Goal: Share content: Share content

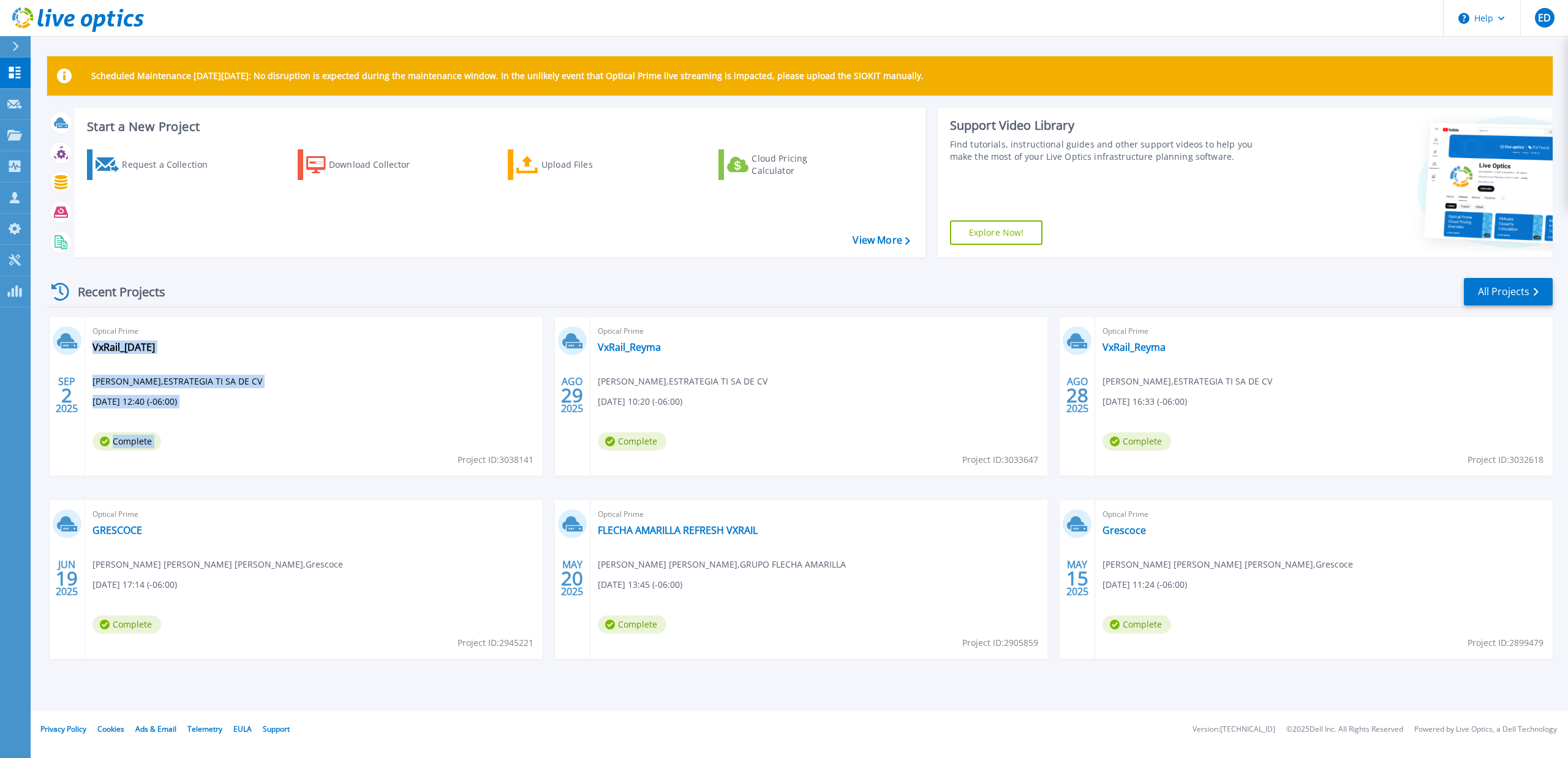
drag, startPoint x: 455, startPoint y: 457, endPoint x: 533, endPoint y: 462, distance: 78.2
click at [533, 462] on div "Optical Prime VxRail_2Sep2025 Enrique Duran , ESTRATEGIA TI SA DE CV 09/02/2025…" at bounding box center [313, 397] width 457 height 159
click at [447, 467] on div "Optical Prime VxRail_2Sep2025 Enrique Duran , ESTRATEGIA TI SA DE CV 09/02/2025…" at bounding box center [313, 397] width 457 height 159
drag, startPoint x: 326, startPoint y: 351, endPoint x: 339, endPoint y: 370, distance: 23.0
click at [326, 351] on div "Optical Prime VxRail_2Sep2025 Enrique Duran , ESTRATEGIA TI SA DE CV 09/02/2025…" at bounding box center [313, 397] width 457 height 159
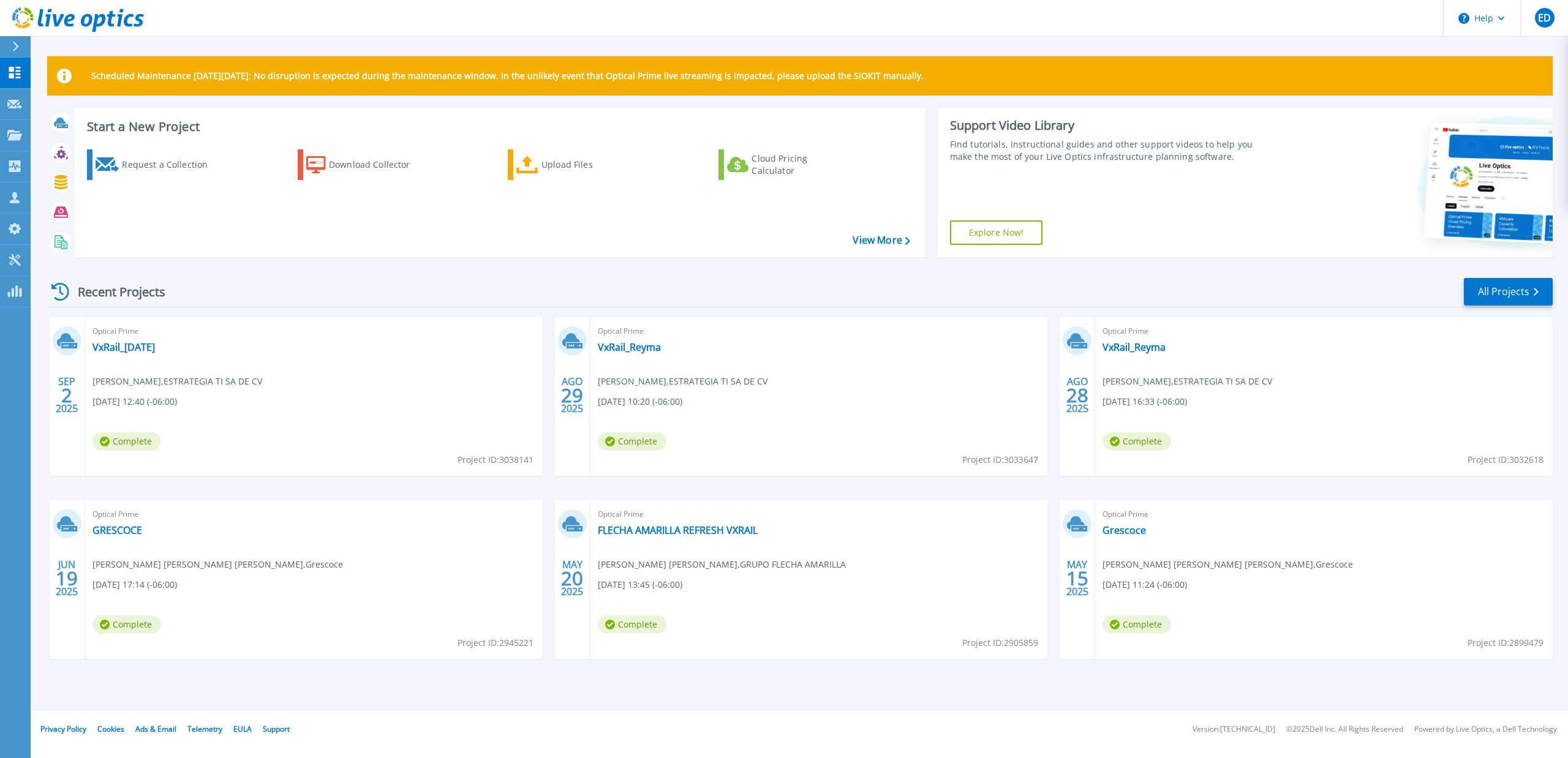
drag, startPoint x: 928, startPoint y: 446, endPoint x: 920, endPoint y: 447, distance: 8.1
click at [929, 446] on div "Optical Prime VxRail_Reyma Enrique Duran , ESTRATEGIA TI SA DE CV 08/29/2025, 1…" at bounding box center [818, 397] width 457 height 159
drag, startPoint x: 455, startPoint y: 458, endPoint x: 531, endPoint y: 464, distance: 76.2
click at [531, 464] on span "Project ID: 3038141" at bounding box center [495, 460] width 76 height 13
copy span "Project ID: 3038141"
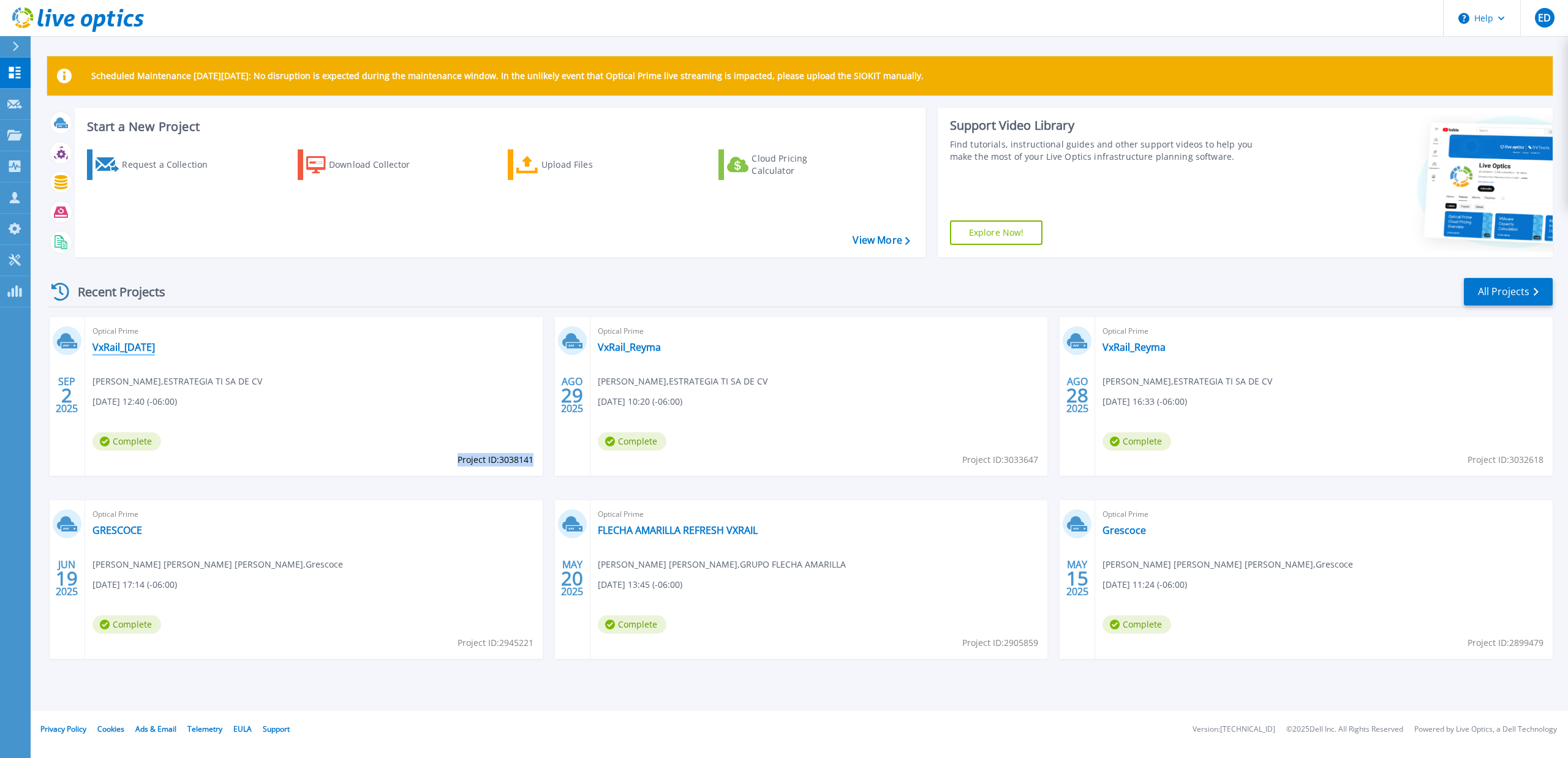
click at [155, 349] on link "VxRail_[DATE]" at bounding box center [124, 347] width 63 height 12
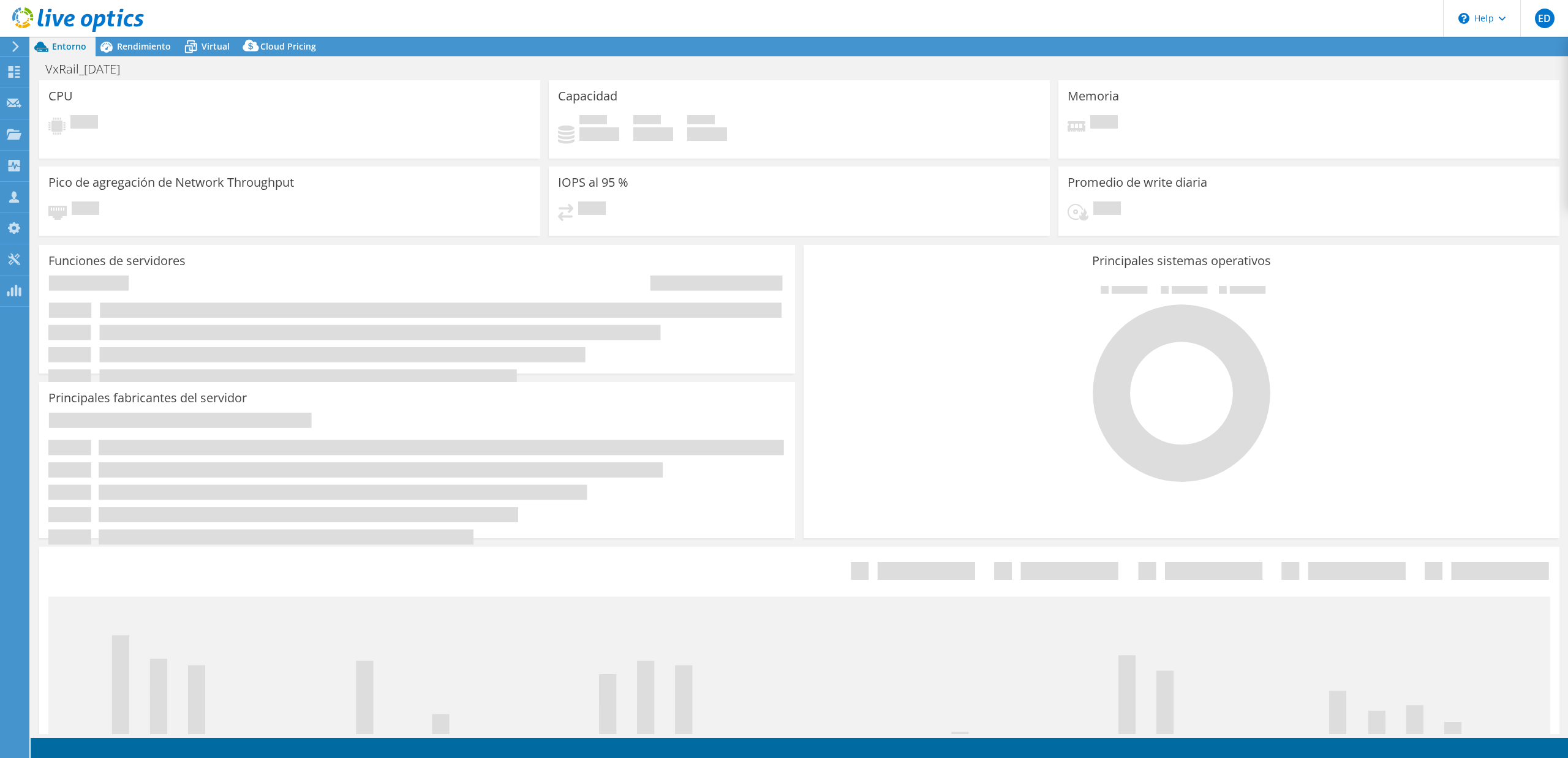
select select "USD"
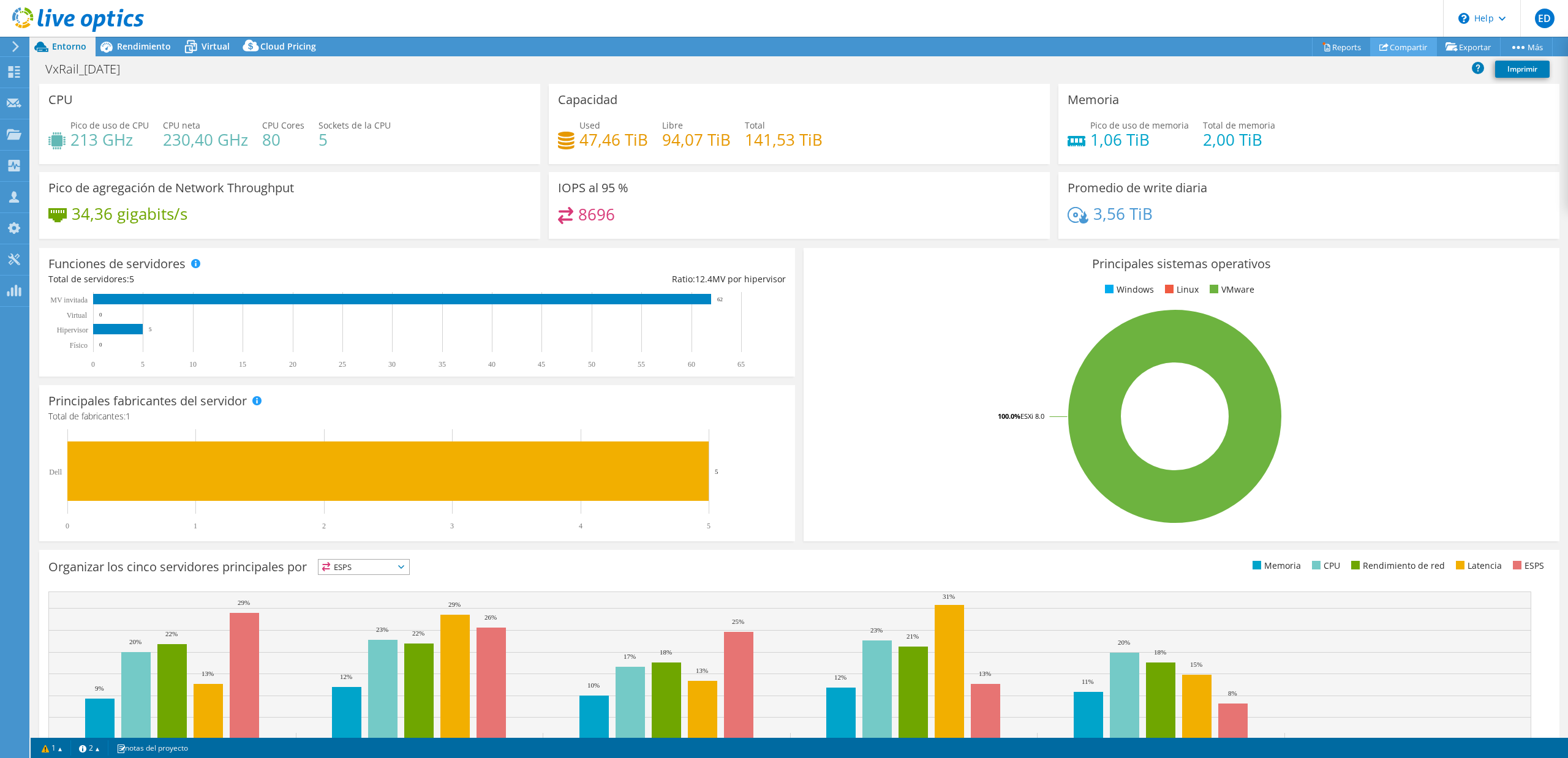
click at [1390, 50] on link "Compartir" at bounding box center [1403, 46] width 67 height 19
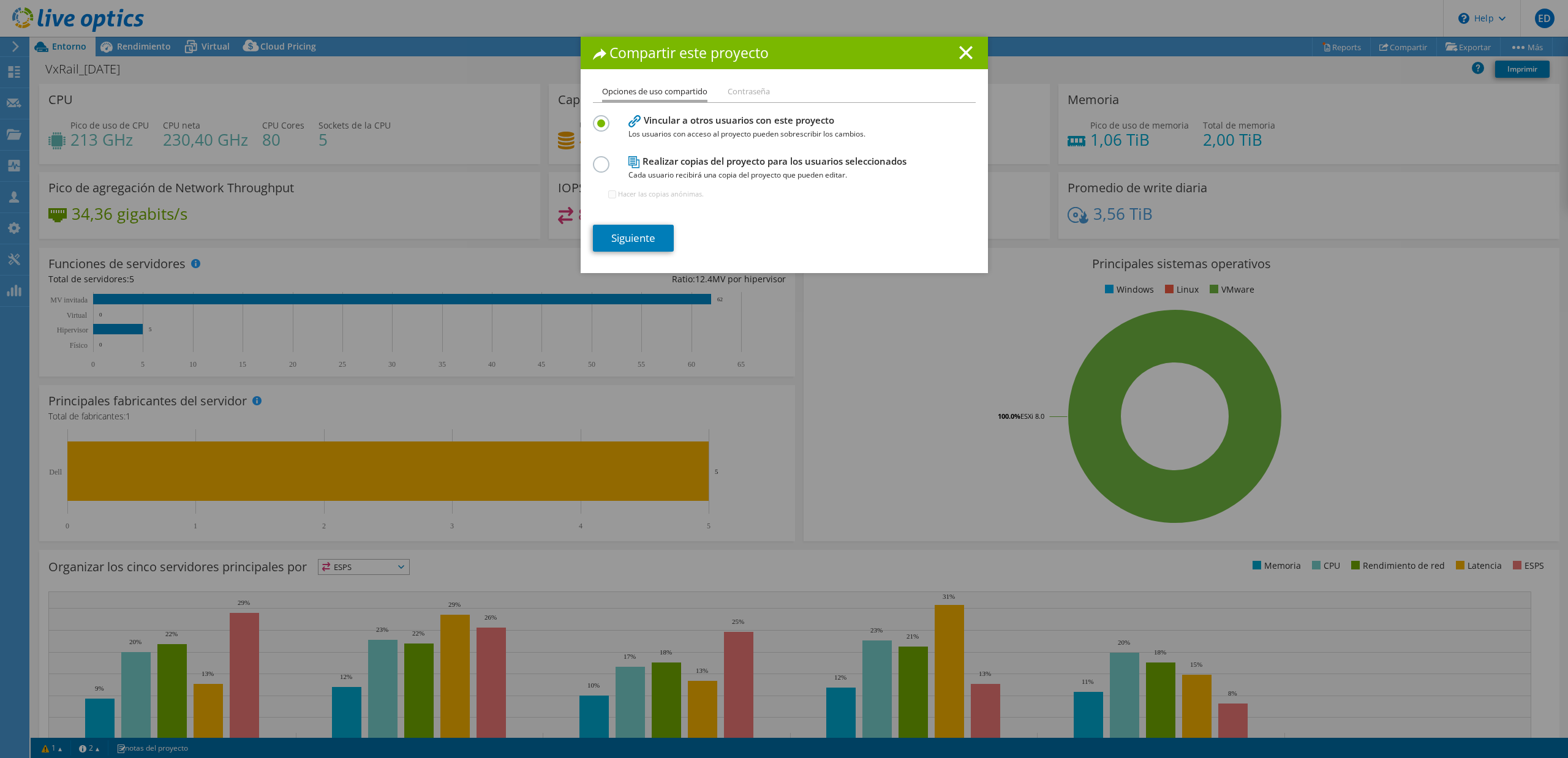
click at [602, 167] on div at bounding box center [603, 163] width 21 height 13
click at [593, 160] on label at bounding box center [603, 158] width 21 height 3
click at [0, 0] on input "radio" at bounding box center [0, 0] width 0 height 0
click at [636, 241] on link "Siguiente" at bounding box center [633, 238] width 81 height 27
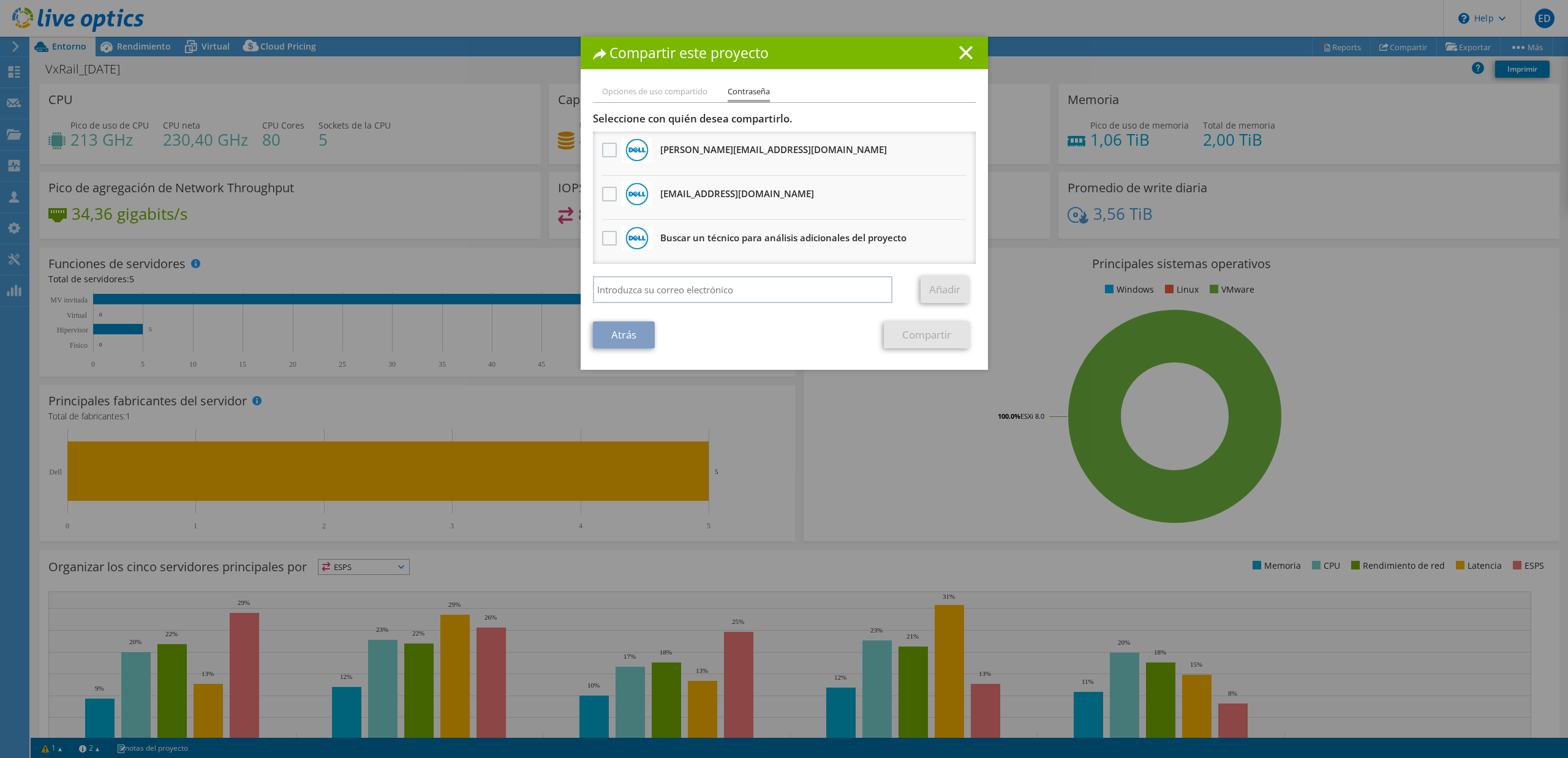
click at [625, 332] on link "Atrás" at bounding box center [623, 335] width 62 height 27
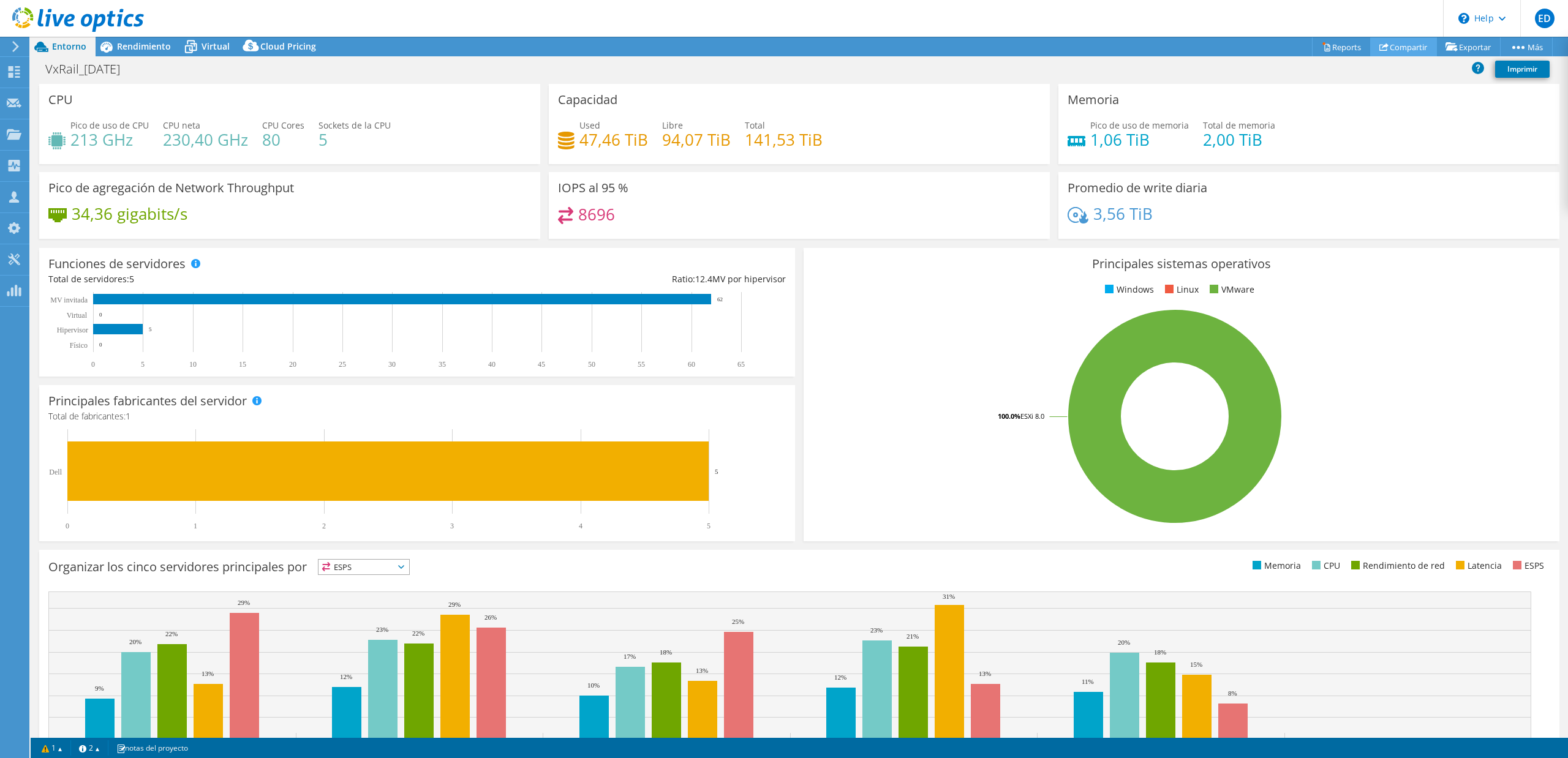
click at [1380, 42] on link "Compartir" at bounding box center [1403, 46] width 67 height 19
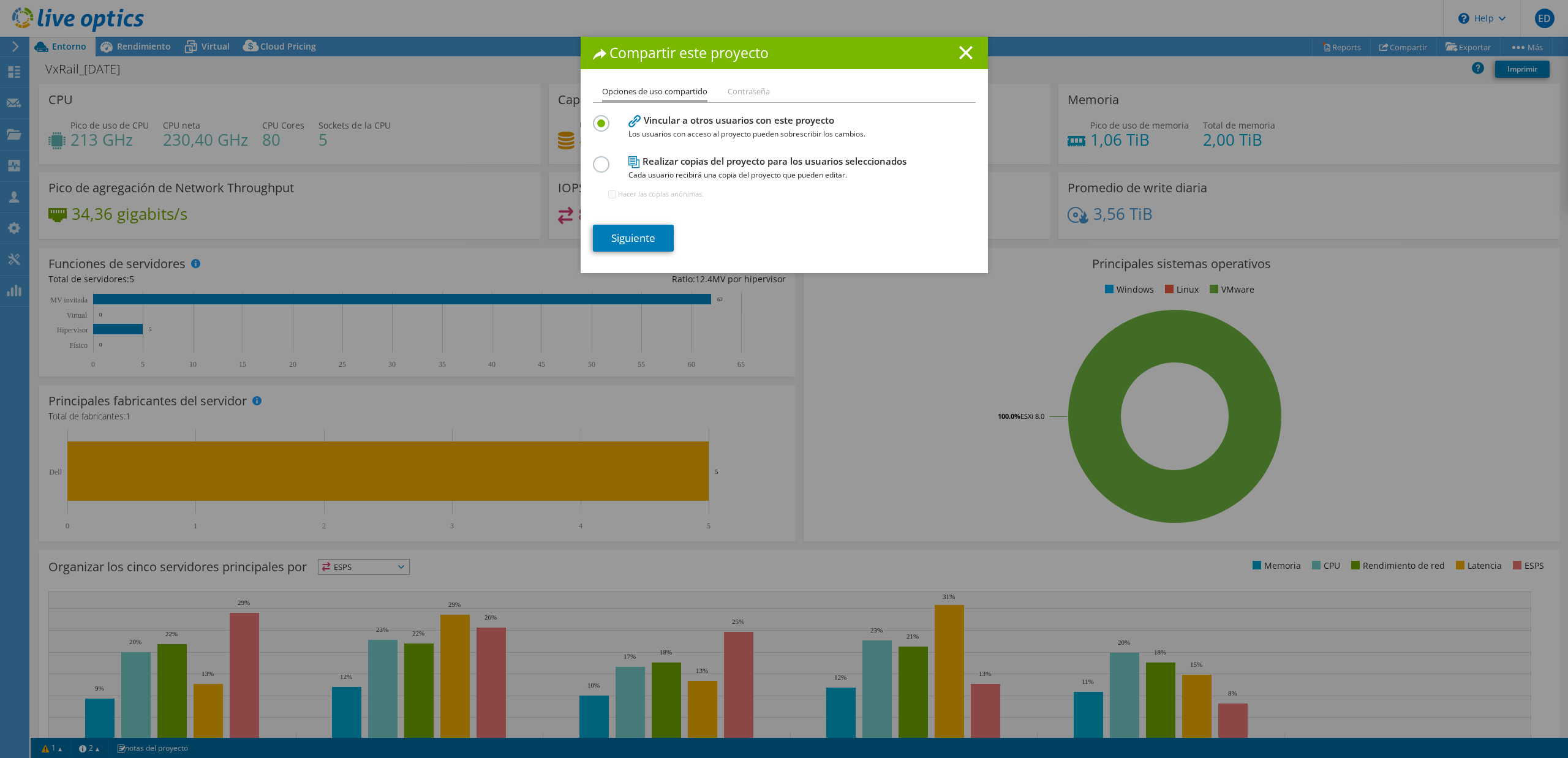
click at [593, 160] on label at bounding box center [603, 158] width 21 height 3
click at [0, 0] on input "radio" at bounding box center [0, 0] width 0 height 0
click at [608, 194] on input "Hacer las copias anónimas." at bounding box center [612, 194] width 8 height 8
click at [600, 197] on div "Realizar copias del proyecto para los usuarios seleccionados Cada usuario recib…" at bounding box center [784, 183] width 383 height 60
click at [608, 195] on input "Hacer las copias anónimas." at bounding box center [612, 194] width 8 height 8
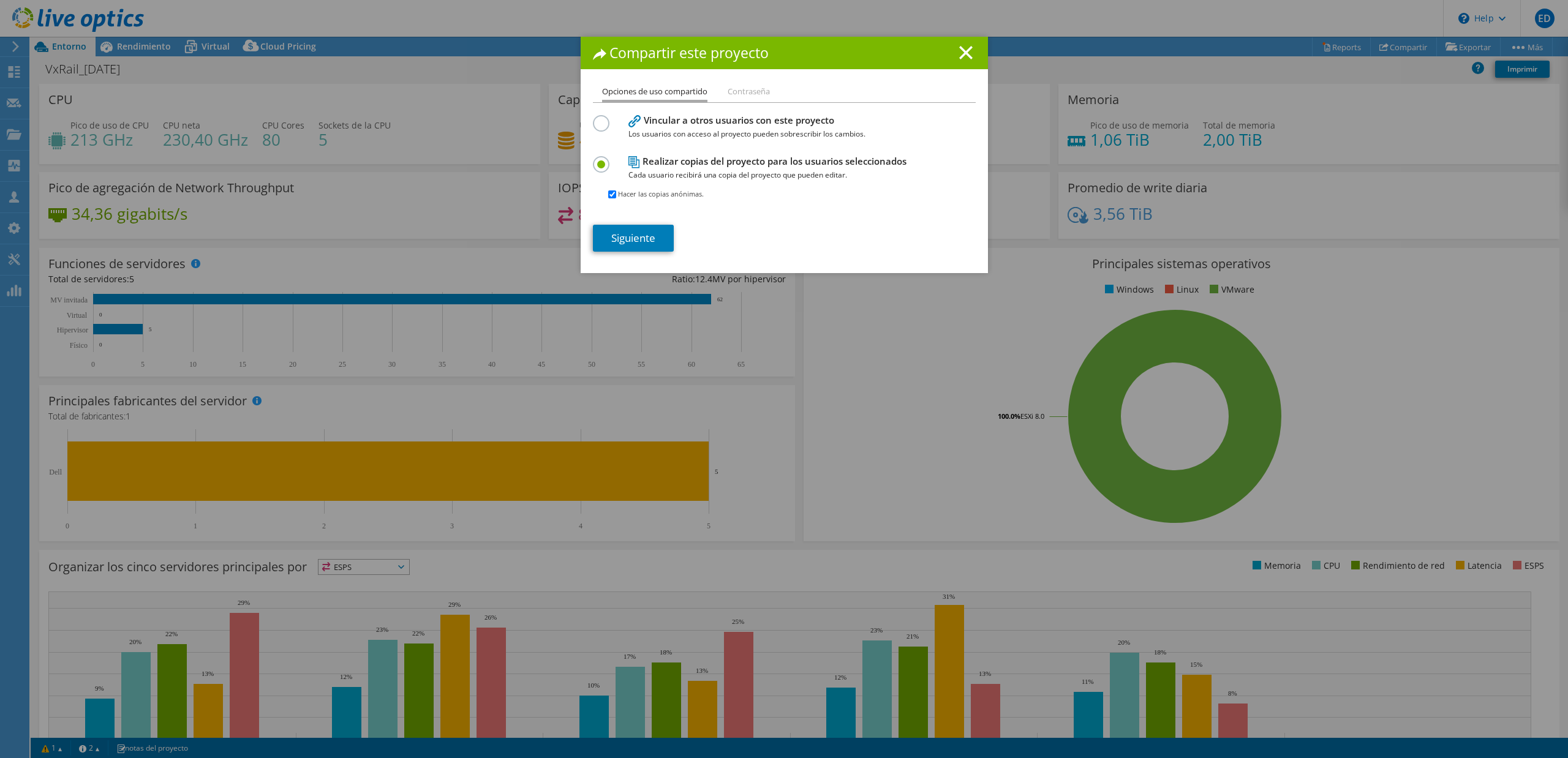
checkbox input "false"
click at [635, 236] on link "Siguiente" at bounding box center [633, 238] width 81 height 27
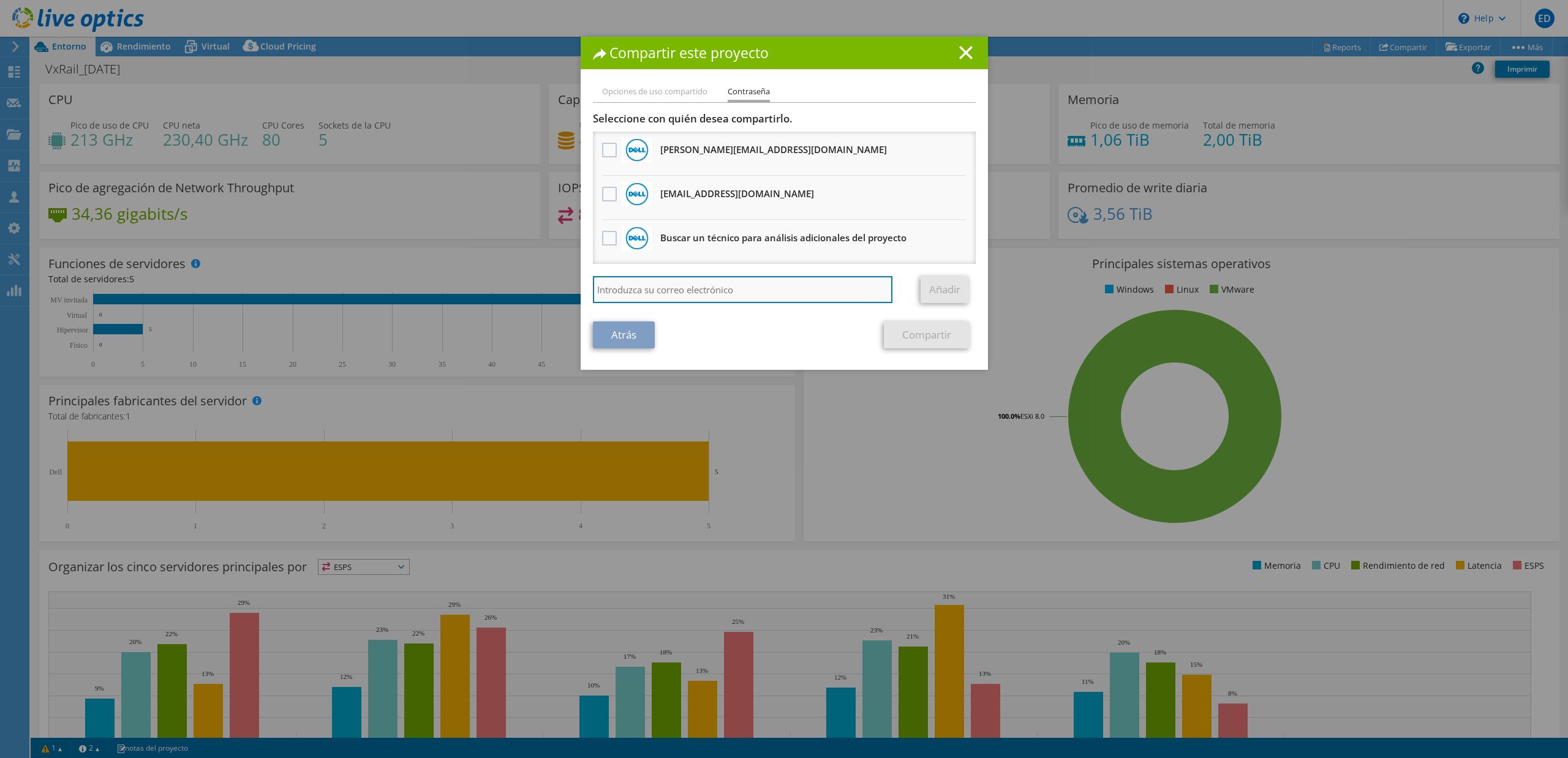
click at [642, 284] on input "search" at bounding box center [742, 289] width 300 height 27
paste input "[PERSON_NAME][EMAIL_ADDRESS][DOMAIN_NAME]"
type input "[PERSON_NAME][EMAIL_ADDRESS][DOMAIN_NAME]"
click at [946, 288] on link "Añadir" at bounding box center [945, 289] width 49 height 27
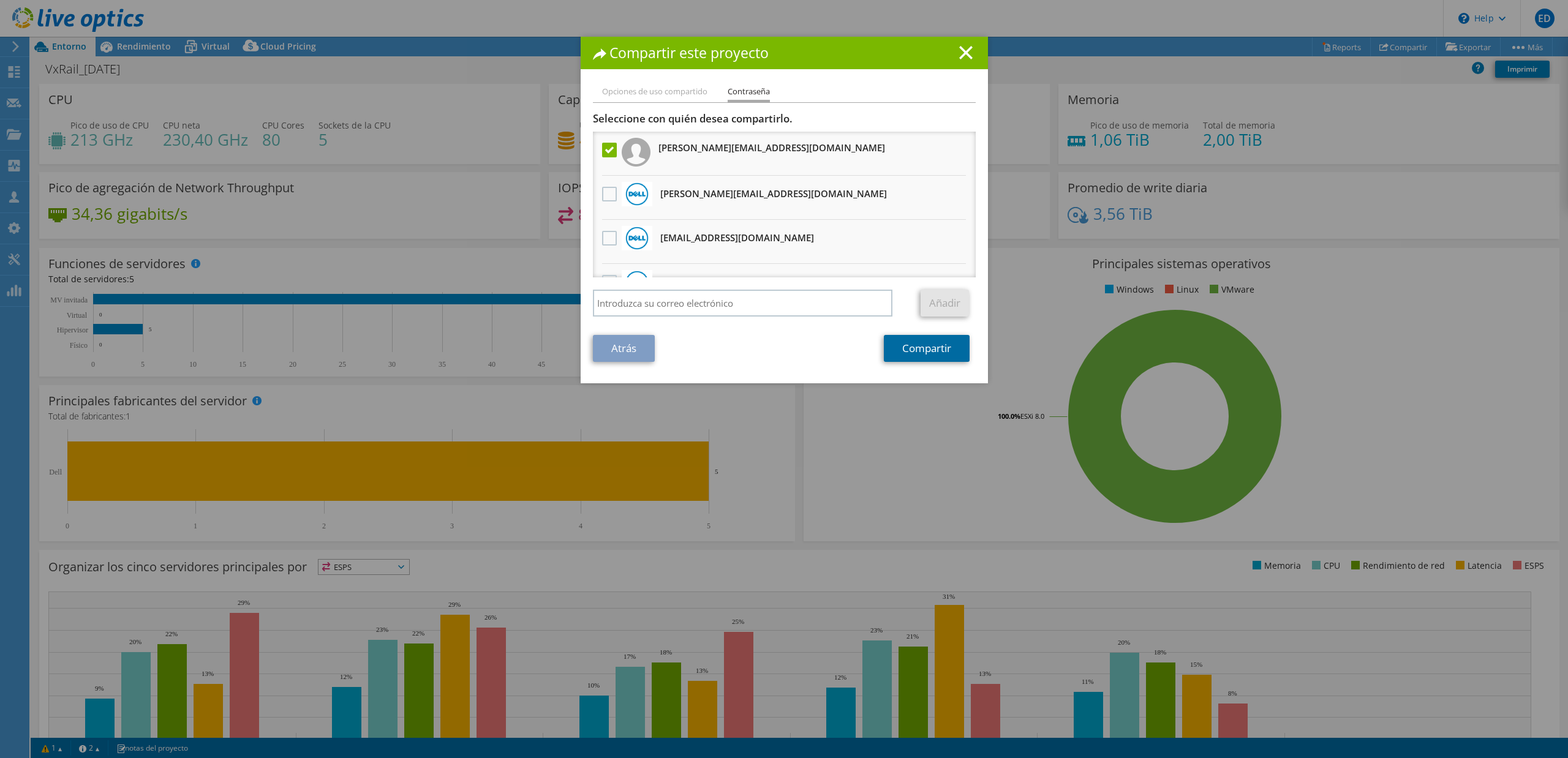
click at [936, 353] on link "Compartir" at bounding box center [927, 348] width 86 height 27
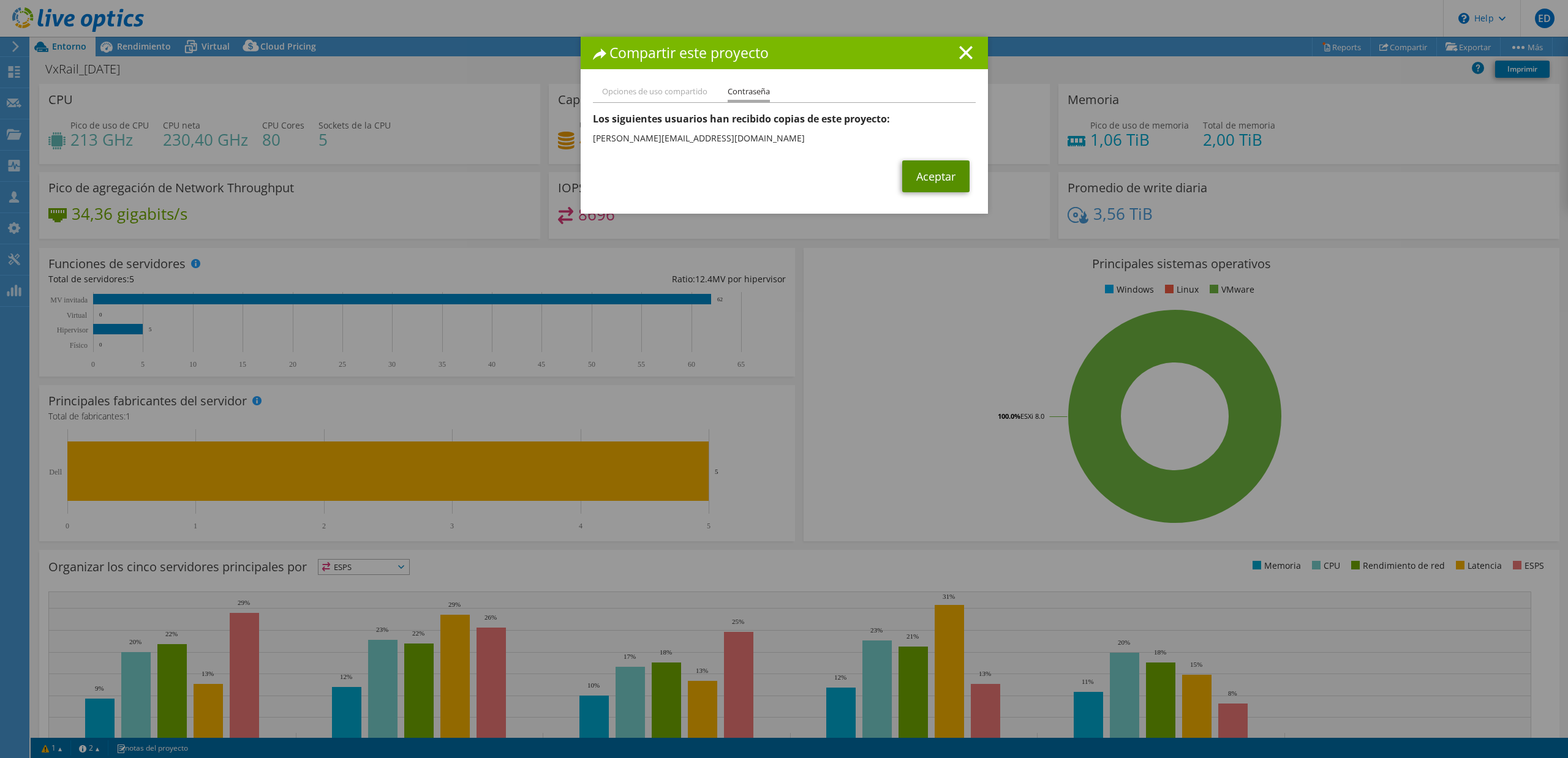
click at [941, 184] on link "Aceptar" at bounding box center [936, 176] width 68 height 32
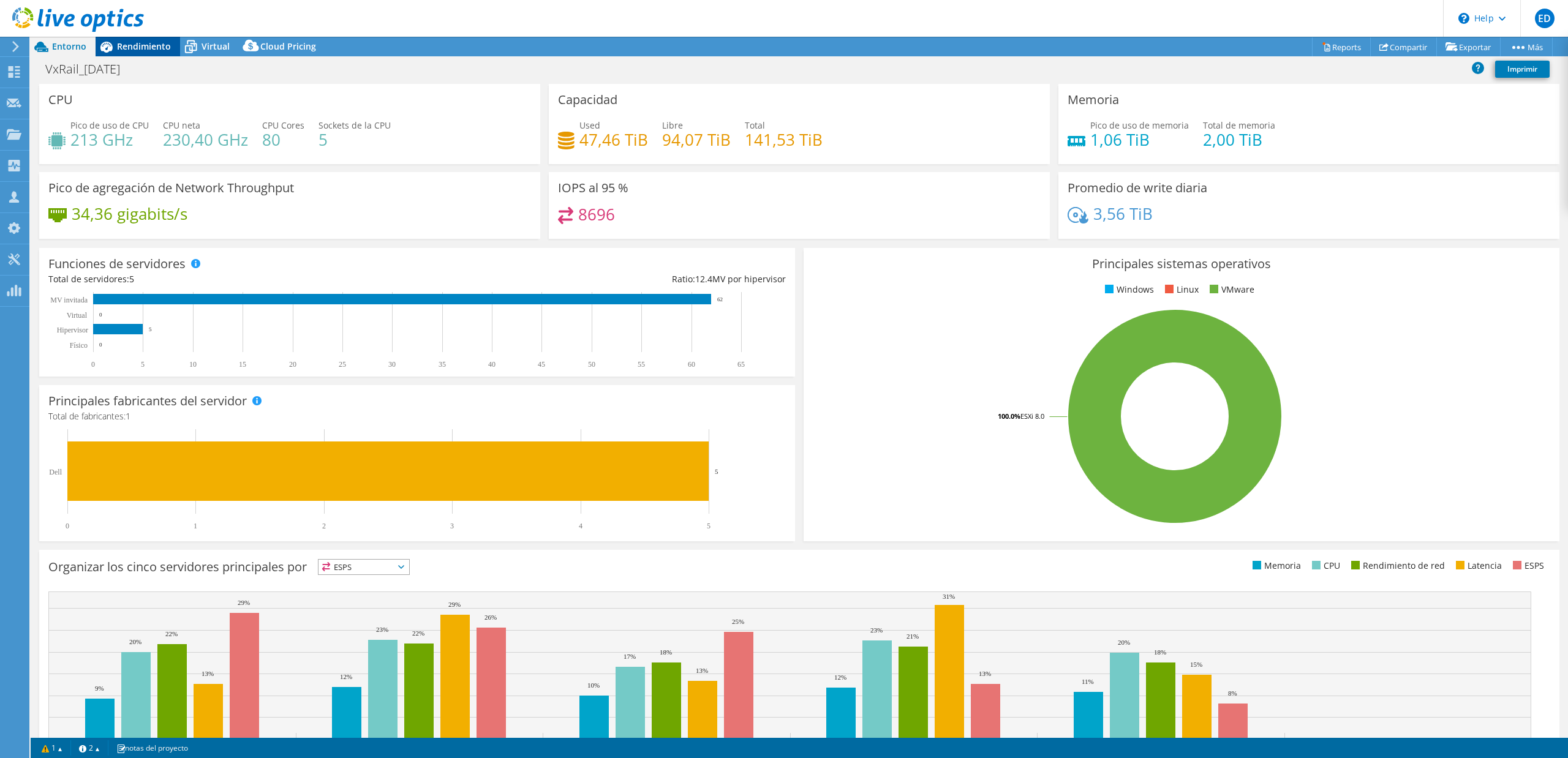
click at [152, 50] on span "Rendimiento" at bounding box center [144, 46] width 54 height 12
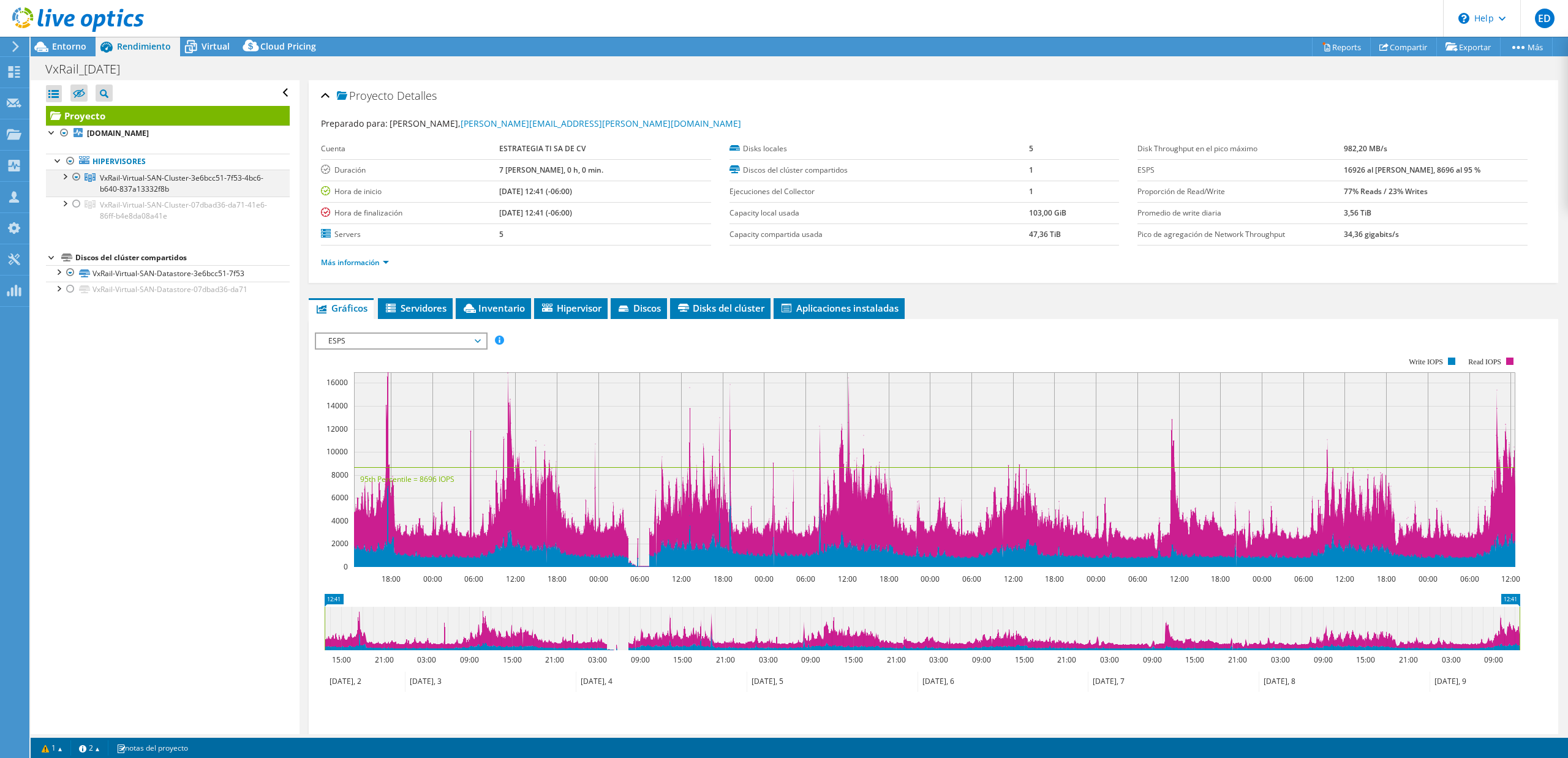
click at [64, 178] on div at bounding box center [64, 175] width 12 height 12
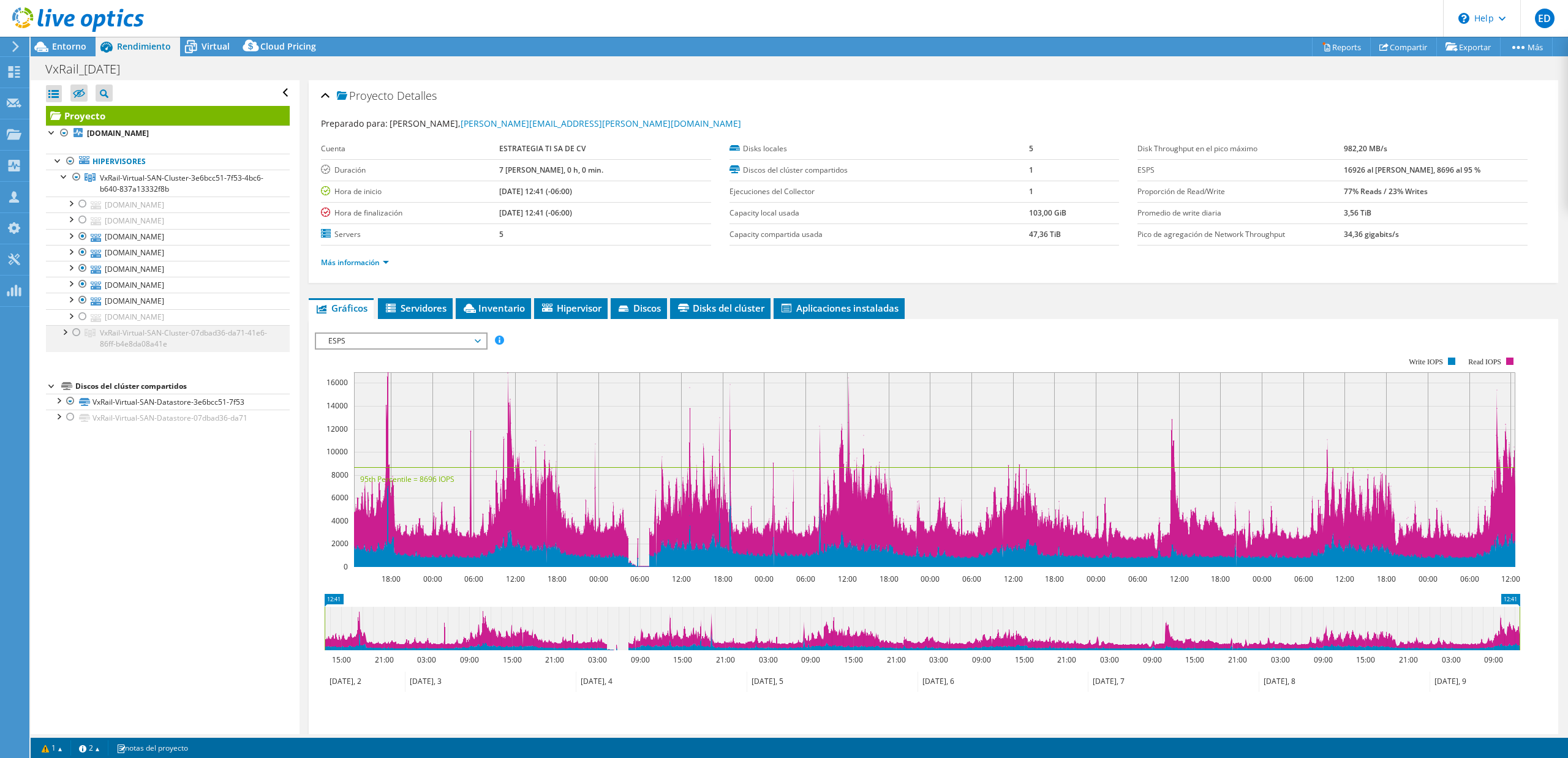
click at [61, 335] on div at bounding box center [64, 331] width 12 height 12
click at [63, 335] on div at bounding box center [64, 331] width 12 height 12
